Goal: Task Accomplishment & Management: Use online tool/utility

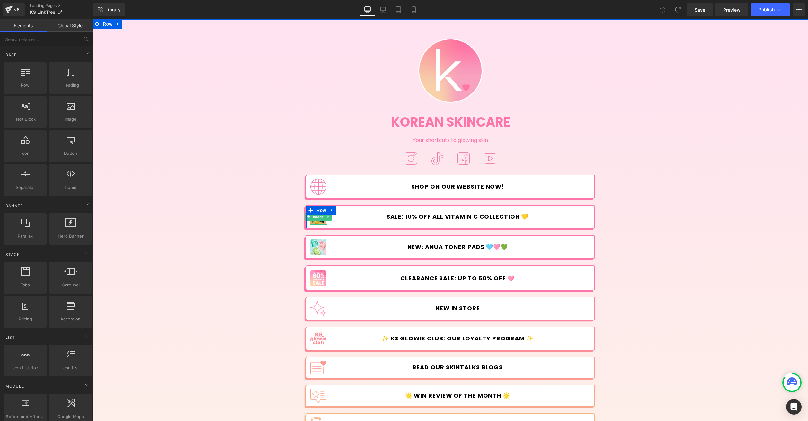
click at [315, 220] on span "Image" at bounding box center [318, 217] width 13 height 8
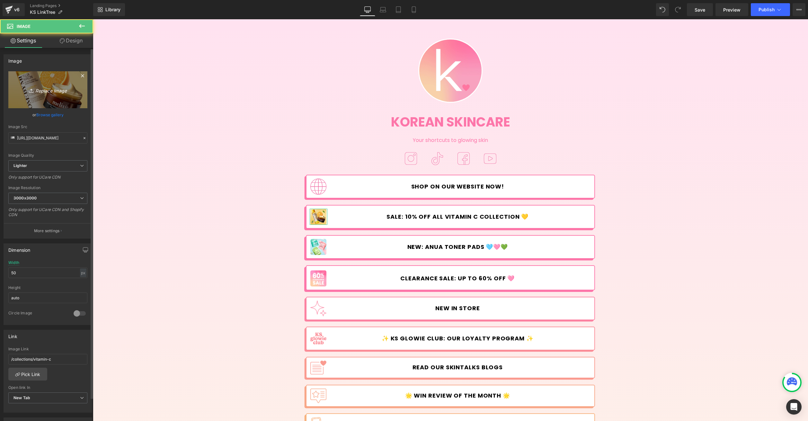
click at [46, 96] on link "Replace Image" at bounding box center [47, 89] width 79 height 37
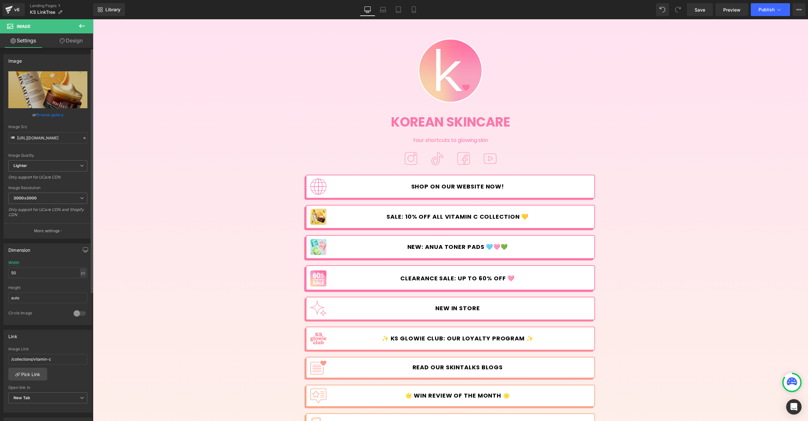
type input "C:\fakepath\Back_to_School-12.jpg"
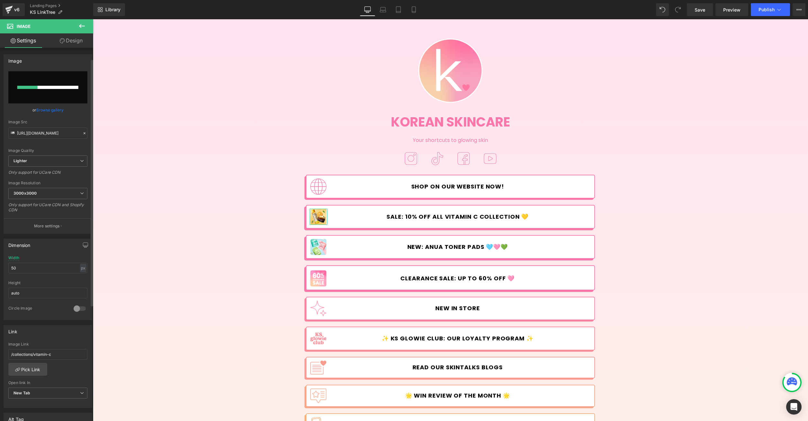
scroll to position [130, 0]
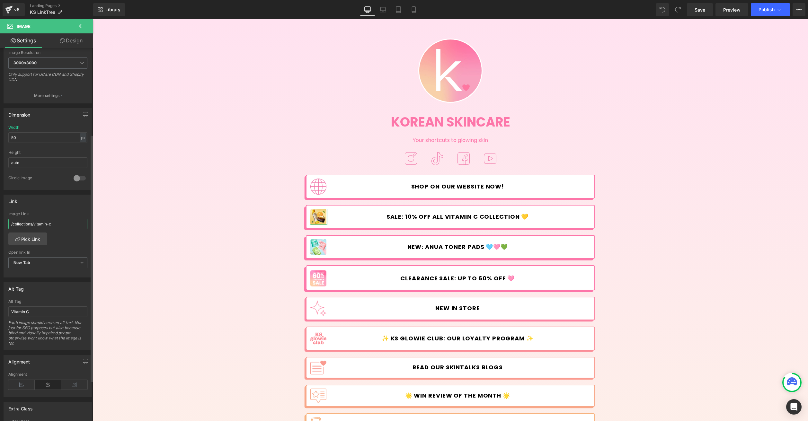
click at [51, 221] on input "/collections/vitamin-c" at bounding box center [47, 224] width 79 height 11
click at [29, 238] on link "Pick Link" at bounding box center [27, 238] width 39 height 13
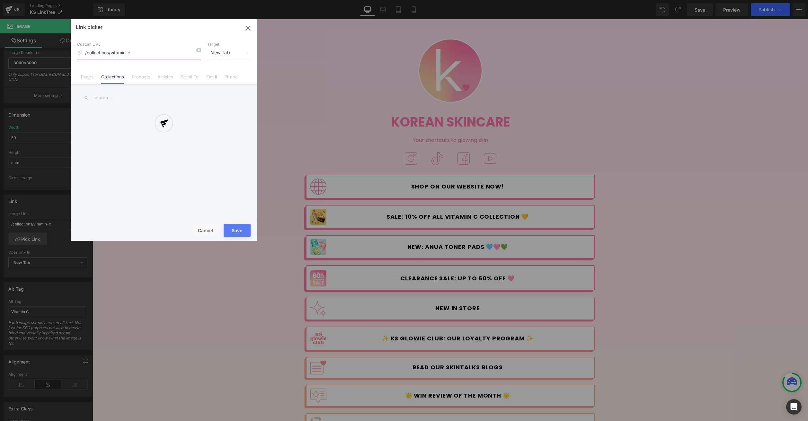
type input "[URL][DOMAIN_NAME]"
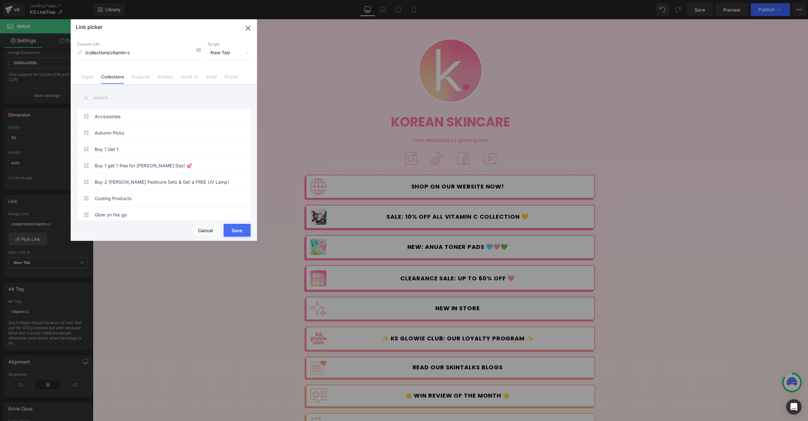
click at [0, 0] on input "text" at bounding box center [0, 0] width 0 height 0
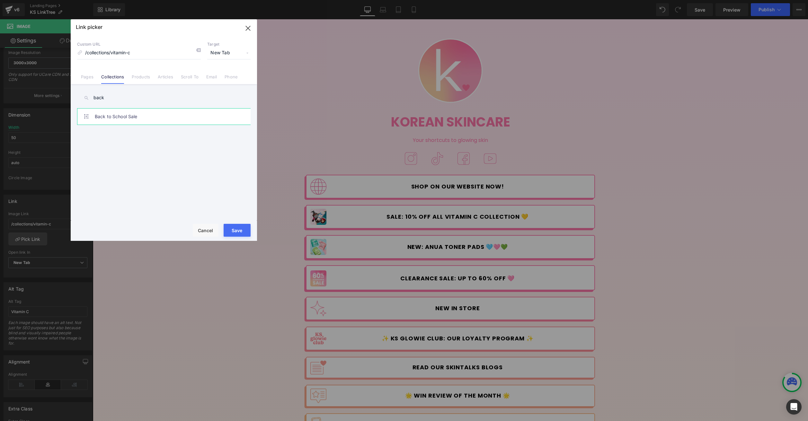
type input "back"
click at [0, 0] on link "Back to School Sale" at bounding box center [0, 0] width 0 height 0
type input "/collections/back-to-school"
drag, startPoint x: 246, startPoint y: 229, endPoint x: 79, endPoint y: 211, distance: 167.7
click at [0, 0] on button "Save" at bounding box center [0, 0] width 0 height 0
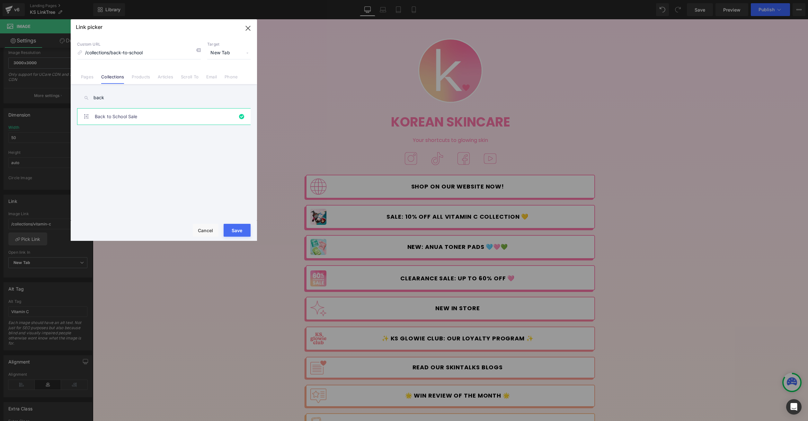
type input "/collections/back-to-school"
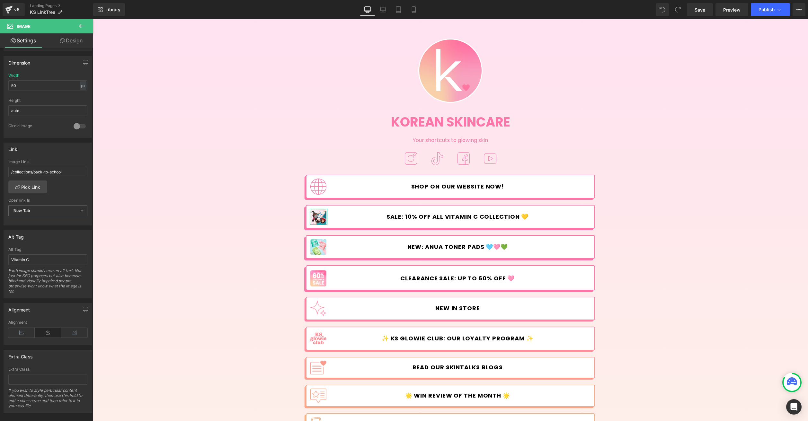
scroll to position [197, 0]
click at [24, 250] on input "Vitamin C" at bounding box center [47, 254] width 79 height 11
type input "Back to School"
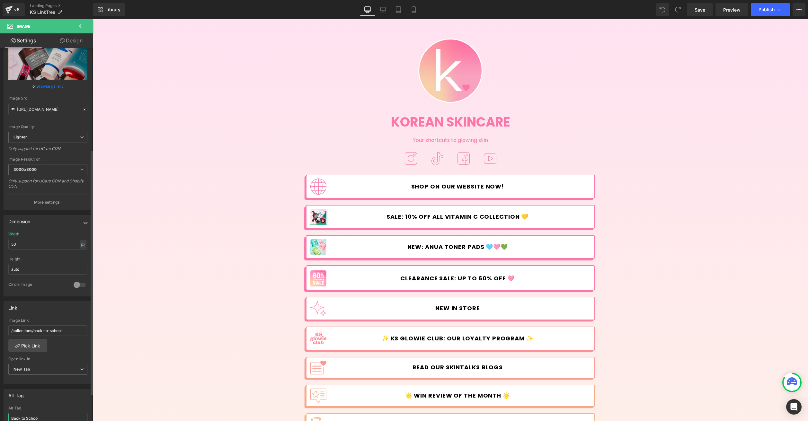
scroll to position [0, 0]
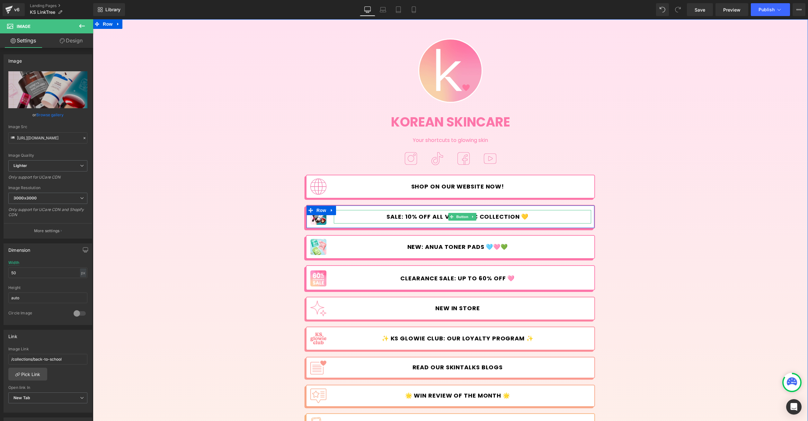
click at [406, 216] on span "SALE: 10% OFF ALL VITAMIN C COLLECTION 💛" at bounding box center [457, 216] width 142 height 7
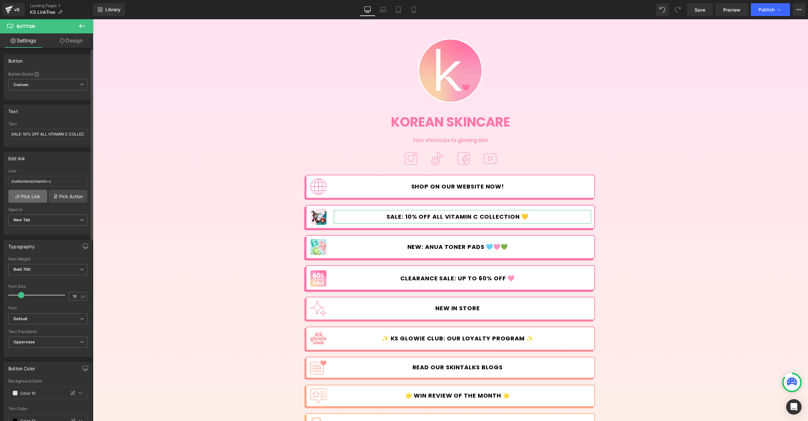
click at [32, 191] on link "Pick Link" at bounding box center [27, 196] width 39 height 13
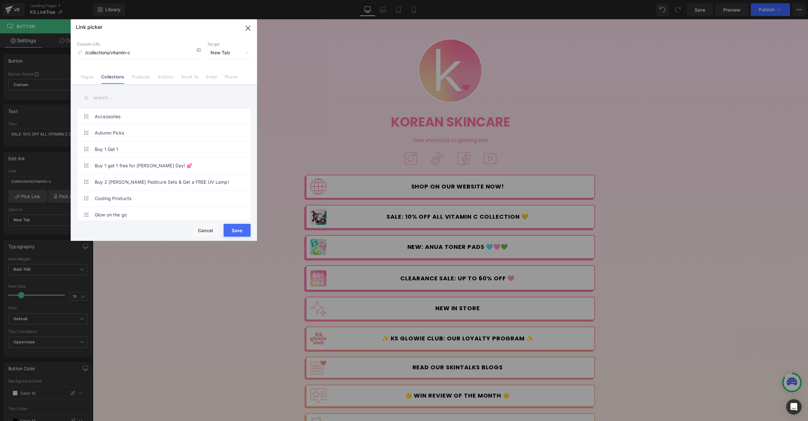
click at [118, 100] on input "text" at bounding box center [163, 98] width 173 height 14
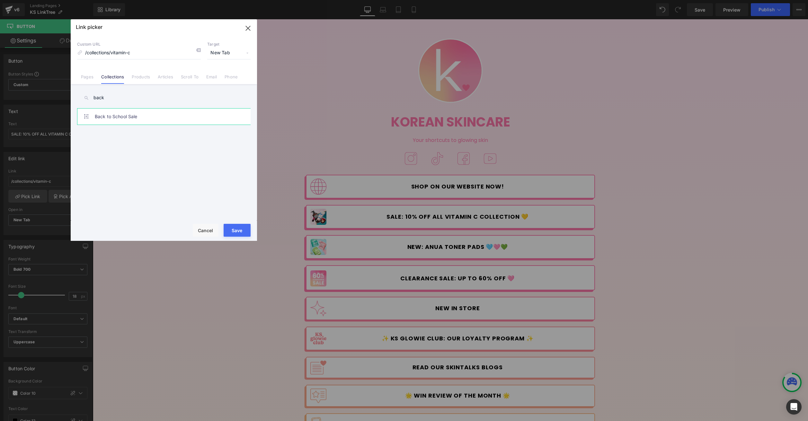
type input "back"
click at [163, 119] on link "Back to School Sale" at bounding box center [165, 117] width 141 height 16
type input "/collections/back-to-school"
click at [235, 232] on button "Save" at bounding box center [237, 230] width 27 height 13
type input "/collections/back-to-school"
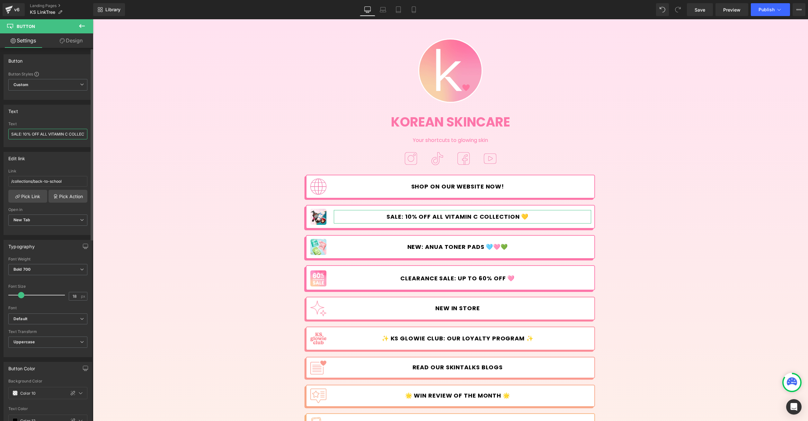
click at [61, 134] on input "SALE: 10% OFF ALL VITAMIN C COLLECTION 💛" at bounding box center [47, 134] width 79 height 11
drag, startPoint x: 133, startPoint y: 153, endPoint x: 127, endPoint y: 134, distance: 20.6
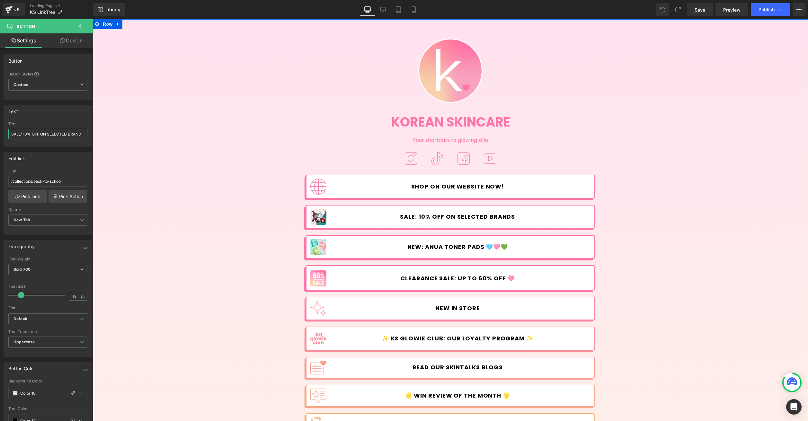
scroll to position [0, 0]
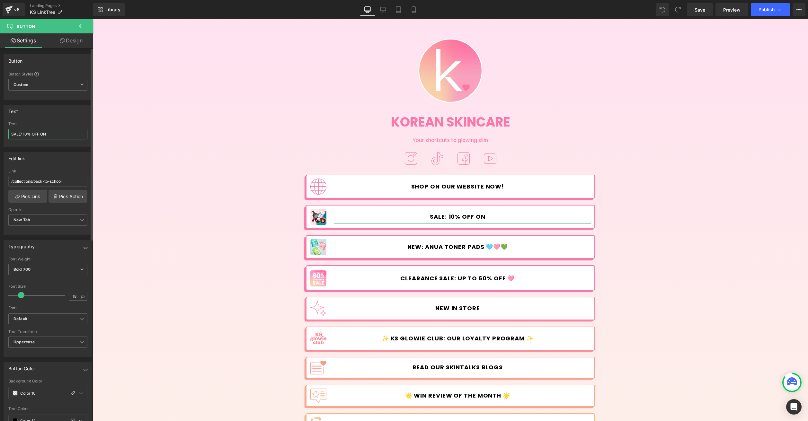
click at [53, 134] on input "SALE: 10% OFF ON" at bounding box center [47, 134] width 79 height 11
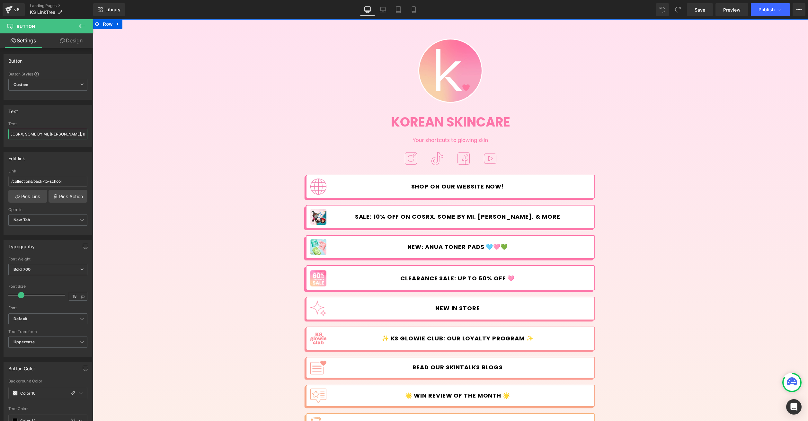
drag, startPoint x: 172, startPoint y: 153, endPoint x: 110, endPoint y: 134, distance: 65.2
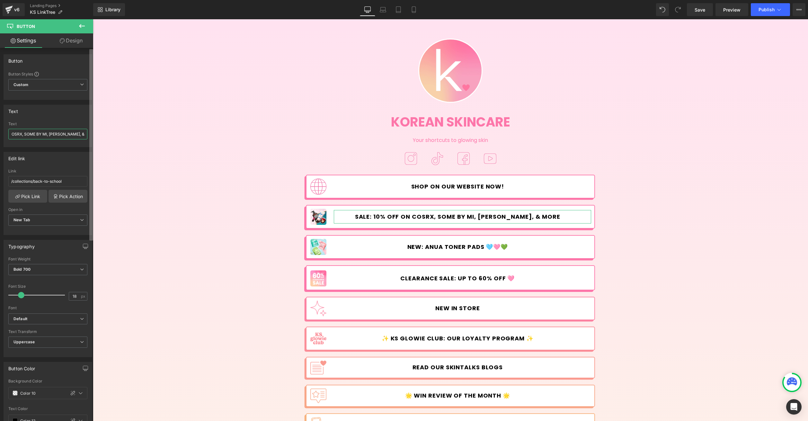
paste input "🩷"
type input "SALE: 10% OFF ON COSRX, SOME BY MI, KUNDAL, & more 🩷"
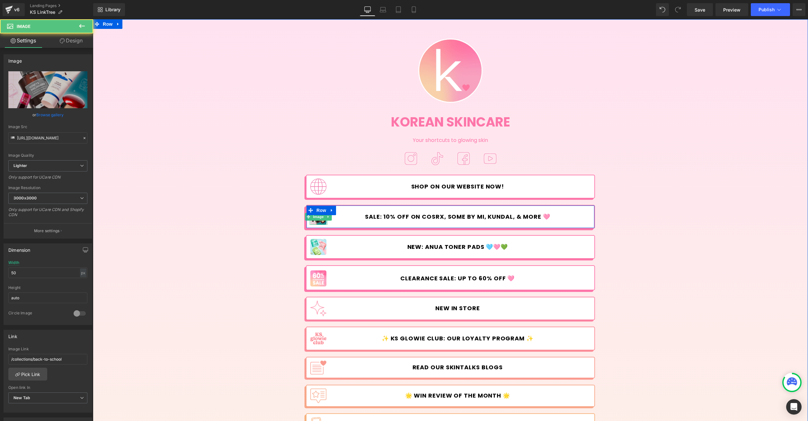
click at [317, 221] on img at bounding box center [318, 217] width 16 height 16
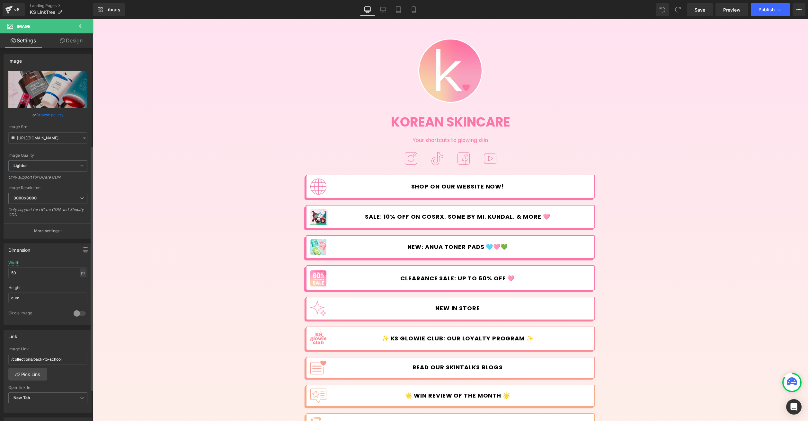
scroll to position [197, 0]
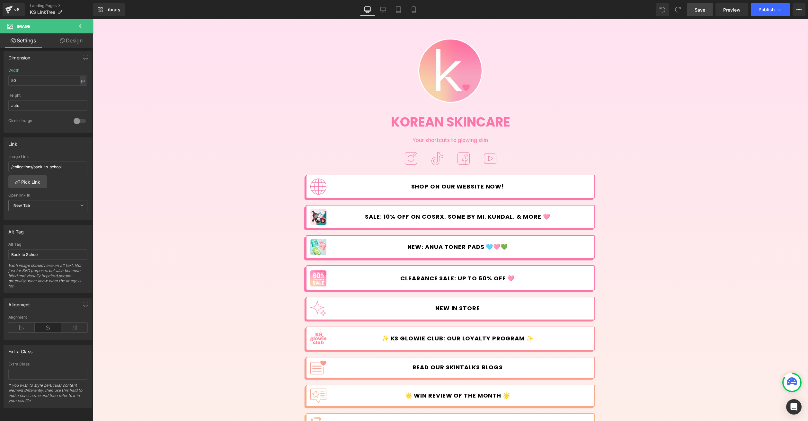
click at [703, 13] on link "Save" at bounding box center [700, 9] width 26 height 13
click at [775, 9] on button "Publish" at bounding box center [769, 9] width 39 height 13
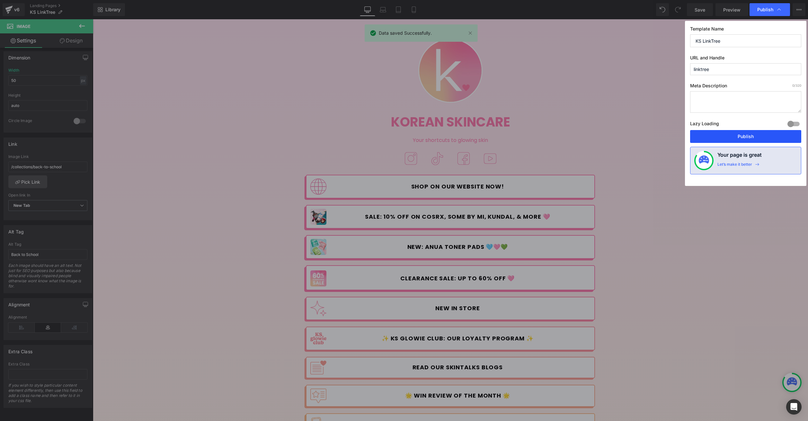
click at [762, 140] on button "Publish" at bounding box center [745, 136] width 111 height 13
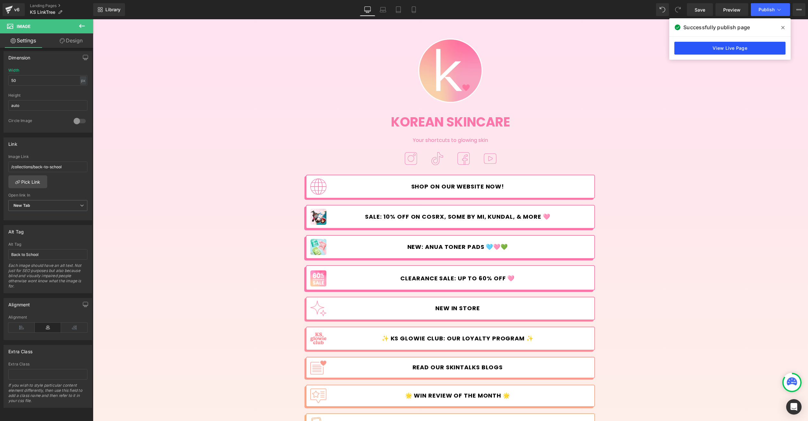
click at [741, 50] on link "View Live Page" at bounding box center [729, 48] width 111 height 13
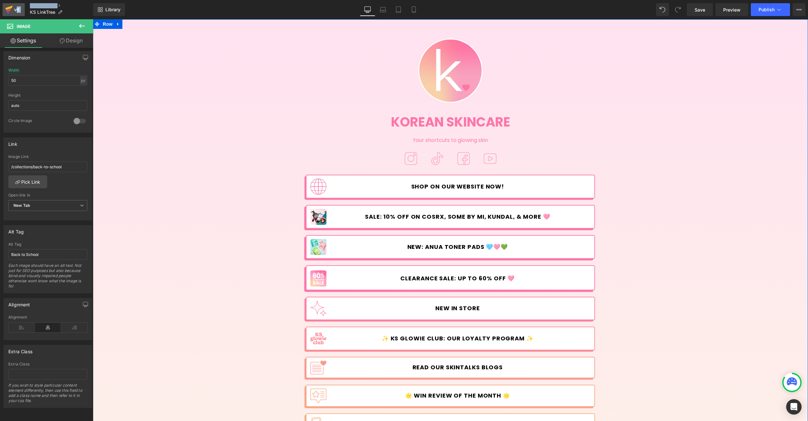
drag, startPoint x: 19, startPoint y: 12, endPoint x: 8, endPoint y: 8, distance: 11.6
click at [15, 10] on div "v6 Landing Pages KS LinkTree" at bounding box center [46, 9] width 93 height 19
click at [119, 39] on div "Image Korean Skincare Heading Your shortcuts to glowing skin Text Block Image I…" at bounding box center [450, 255] width 715 height 453
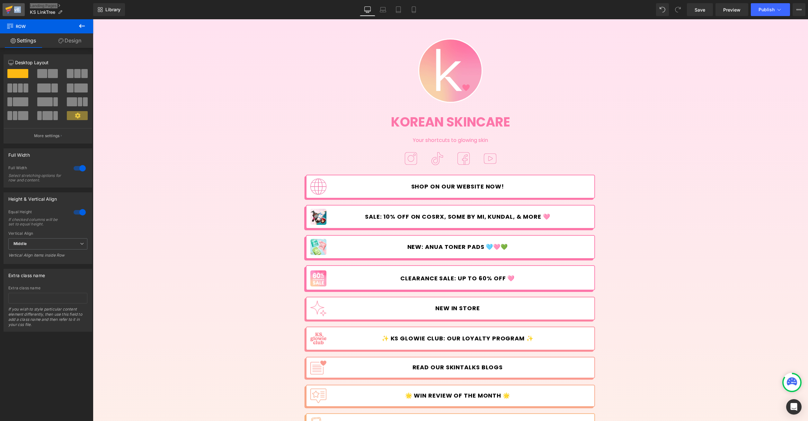
click at [9, 10] on icon at bounding box center [8, 10] width 4 height 3
